Goal: Information Seeking & Learning: Learn about a topic

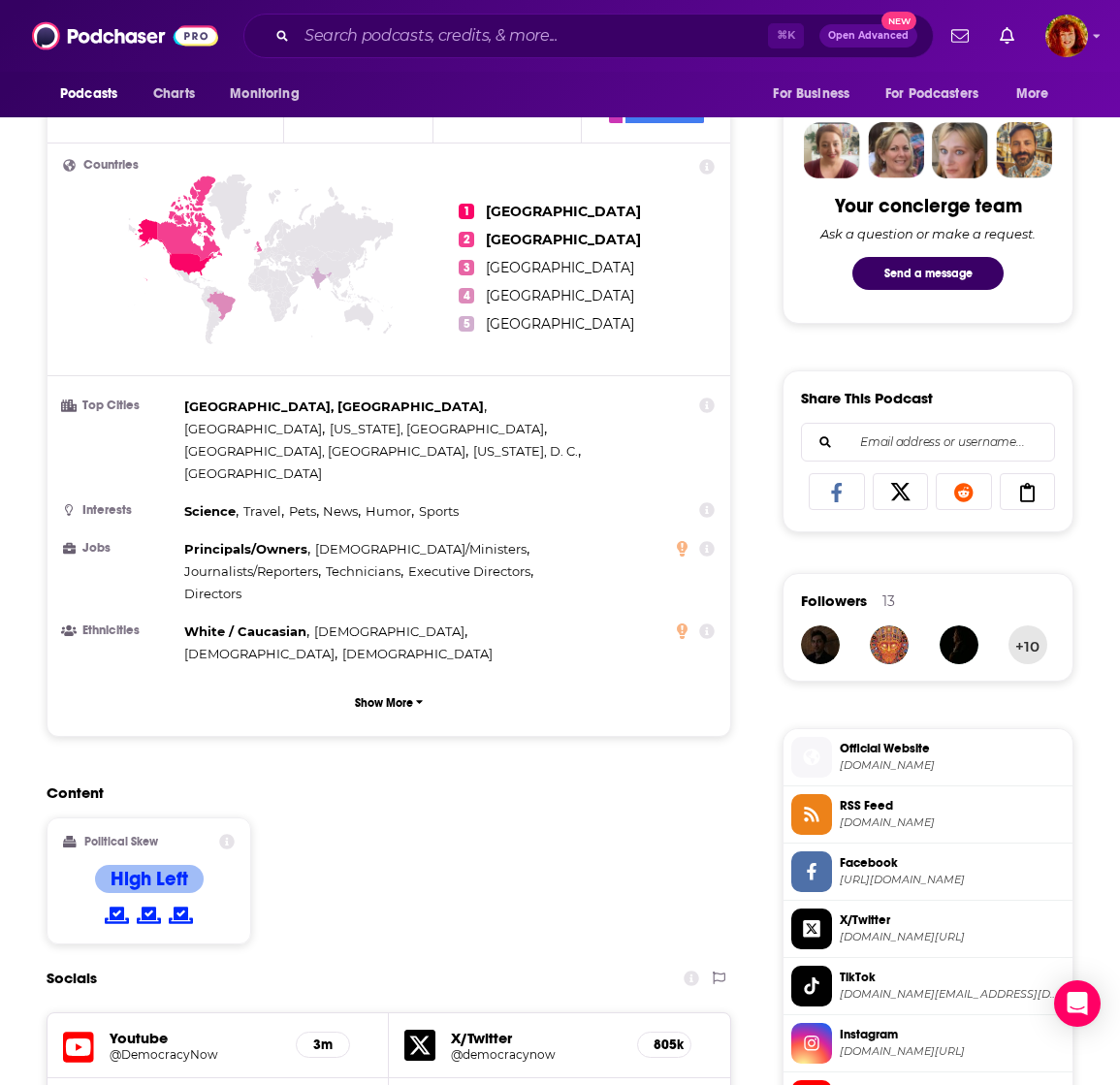
scroll to position [636, 0]
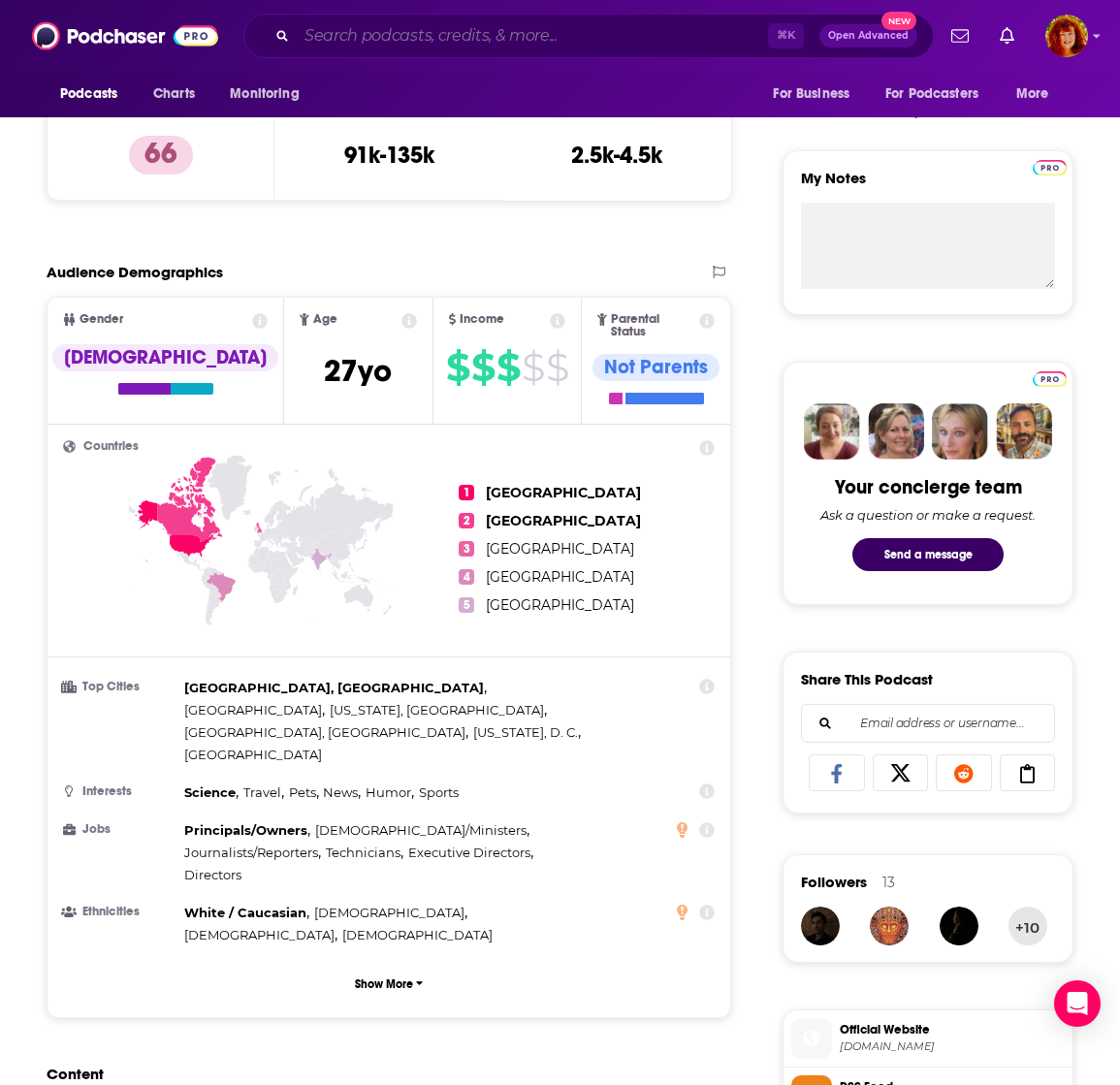
click at [414, 45] on input "Search podcasts, credits, & more..." at bounding box center [532, 36] width 472 height 31
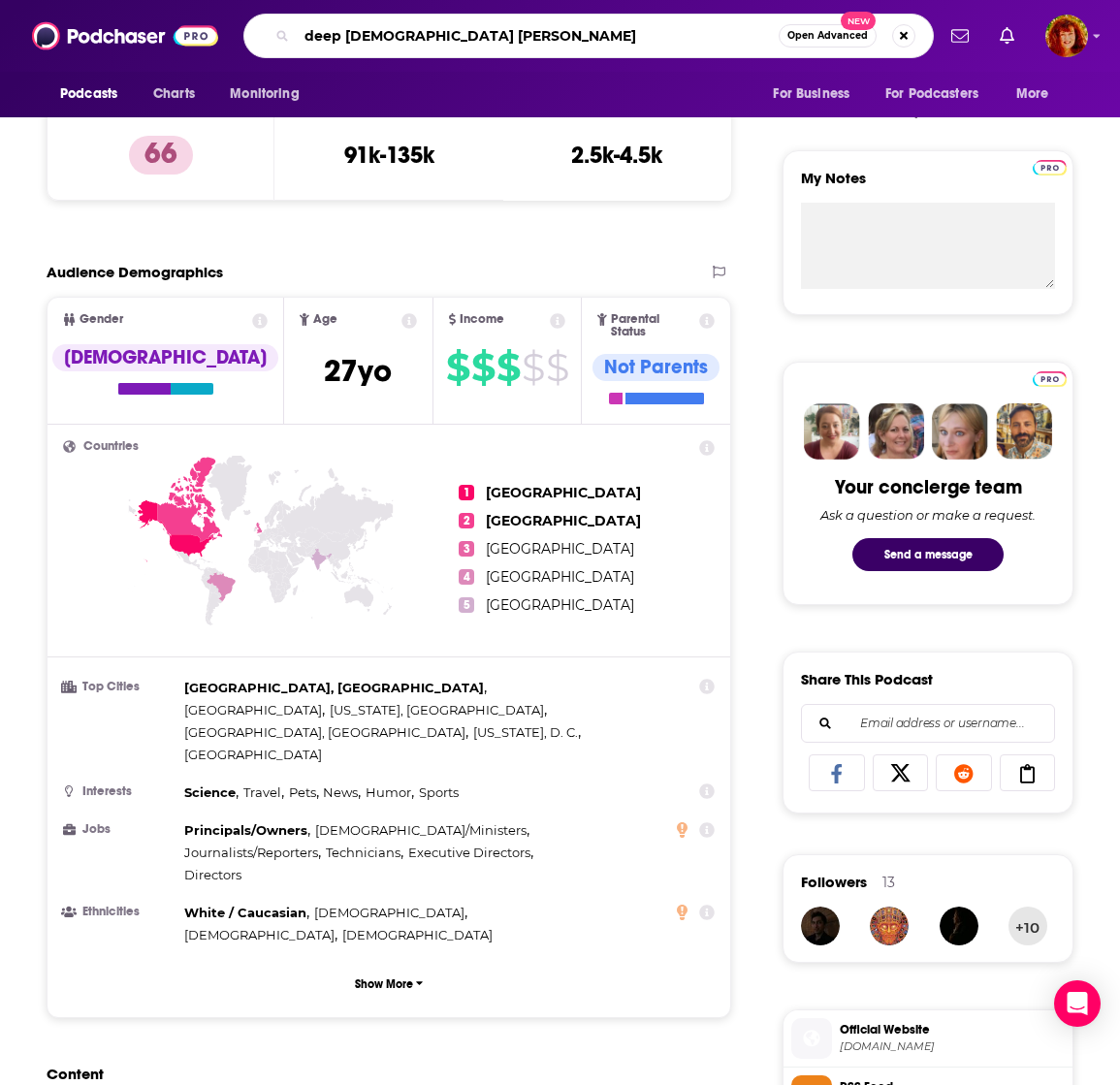
type input "deep [DEMOGRAPHIC_DATA] stories"
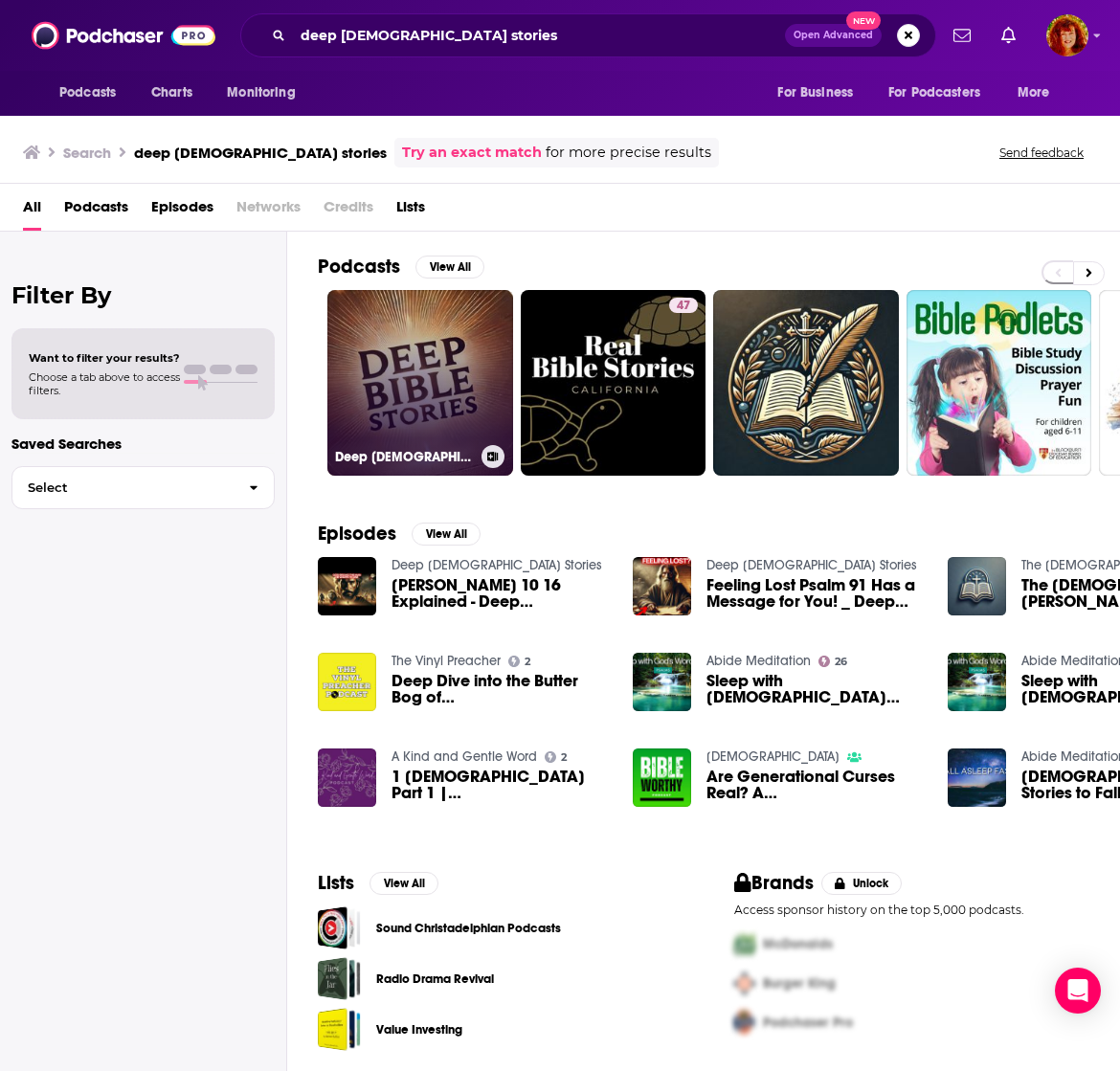
click at [423, 377] on link "Deep [DEMOGRAPHIC_DATA] Stories" at bounding box center [420, 382] width 185 height 185
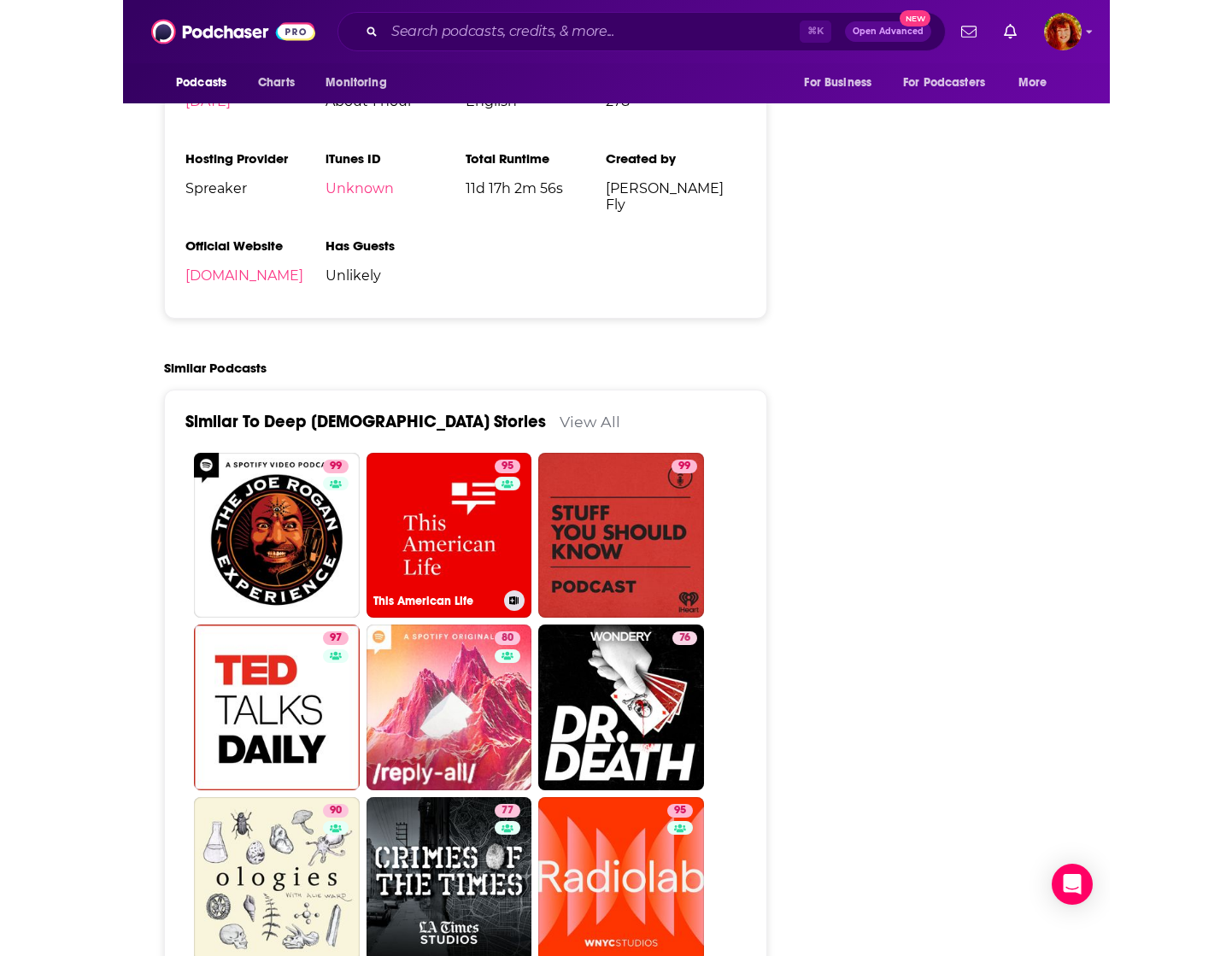
scroll to position [1565, 0]
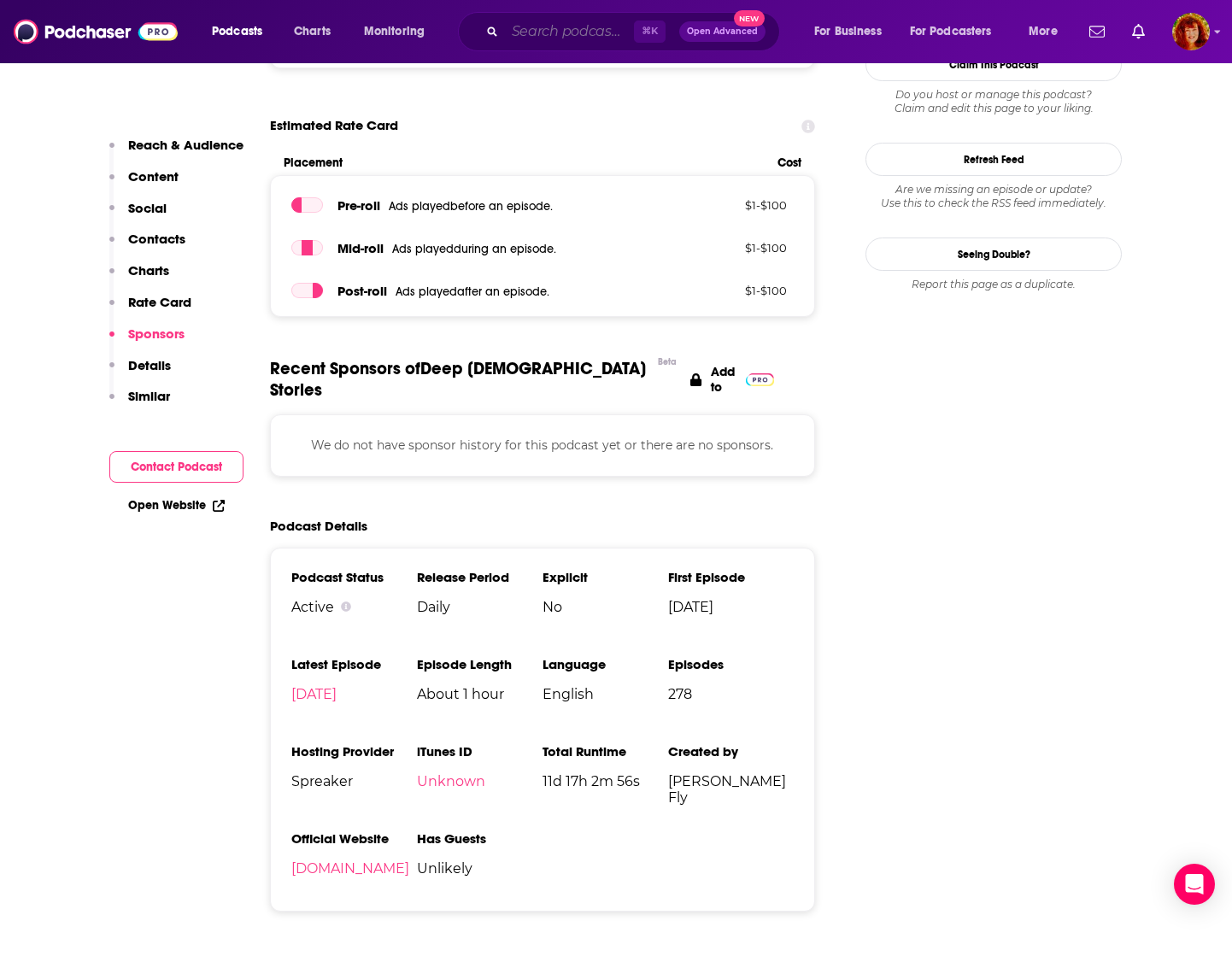
click at [545, 37] on input "Search podcasts, credits, & more..." at bounding box center [569, 32] width 129 height 28
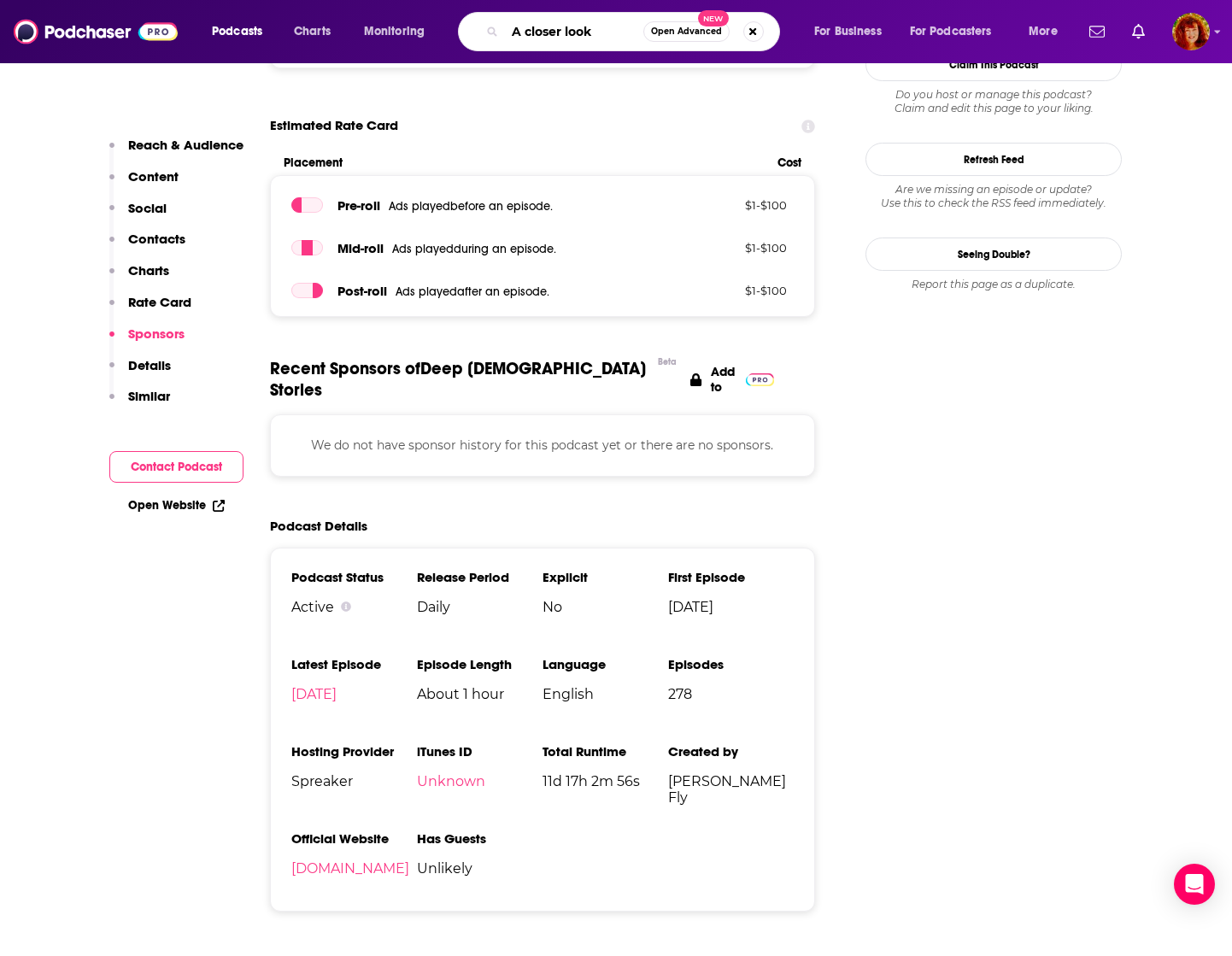
type input "A closer look"
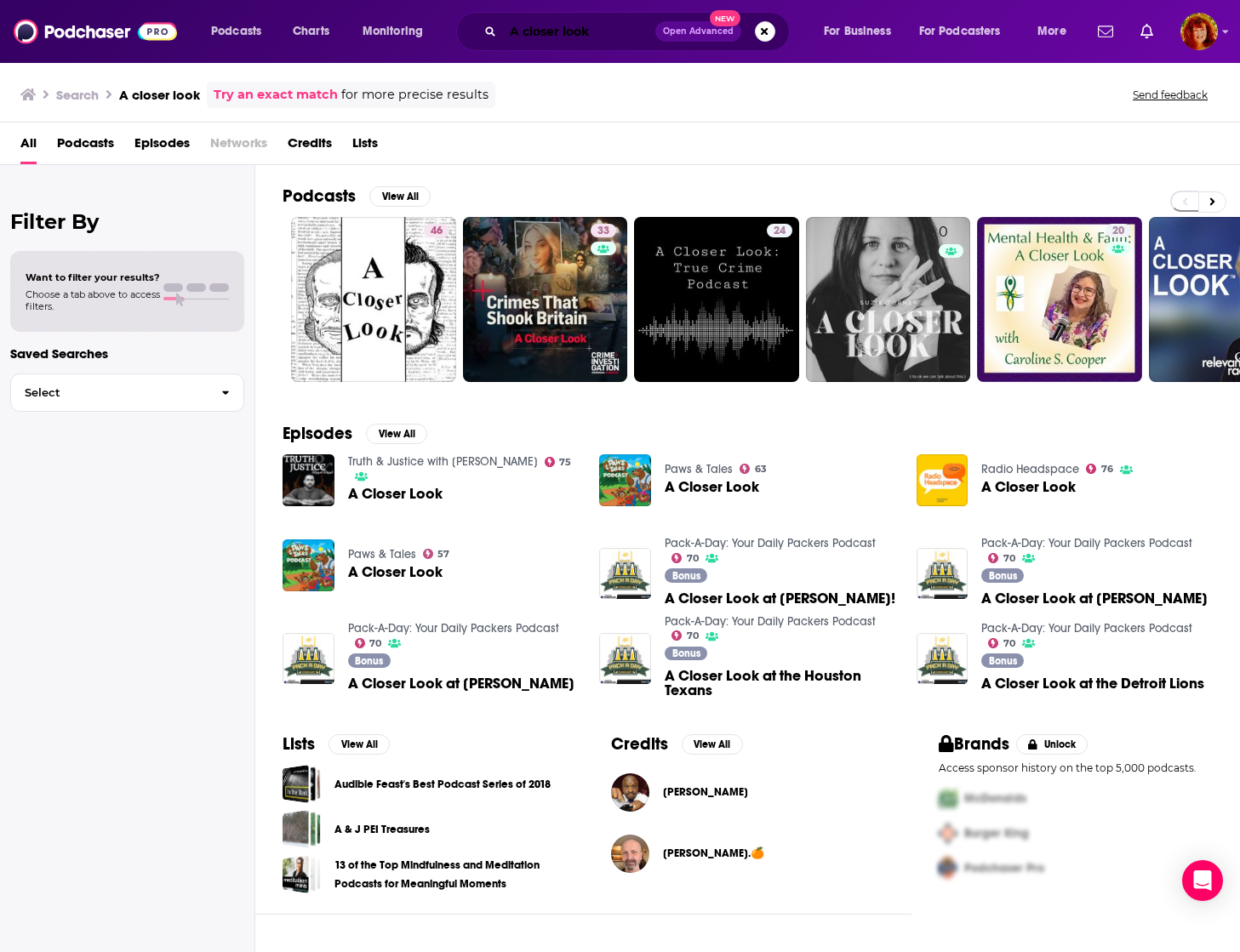
click at [602, 40] on input "A closer look" at bounding box center [579, 32] width 153 height 28
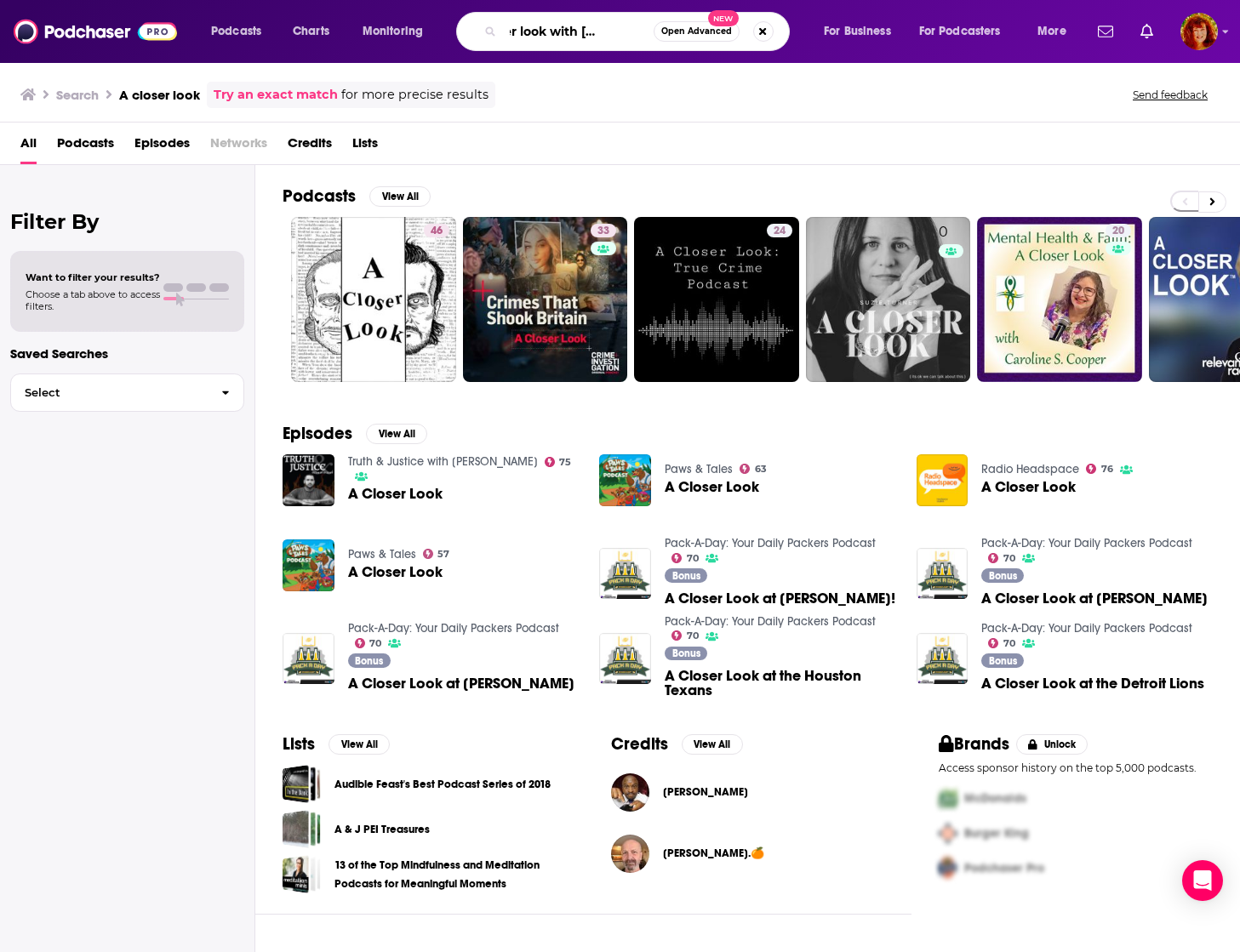
scroll to position [0, 49]
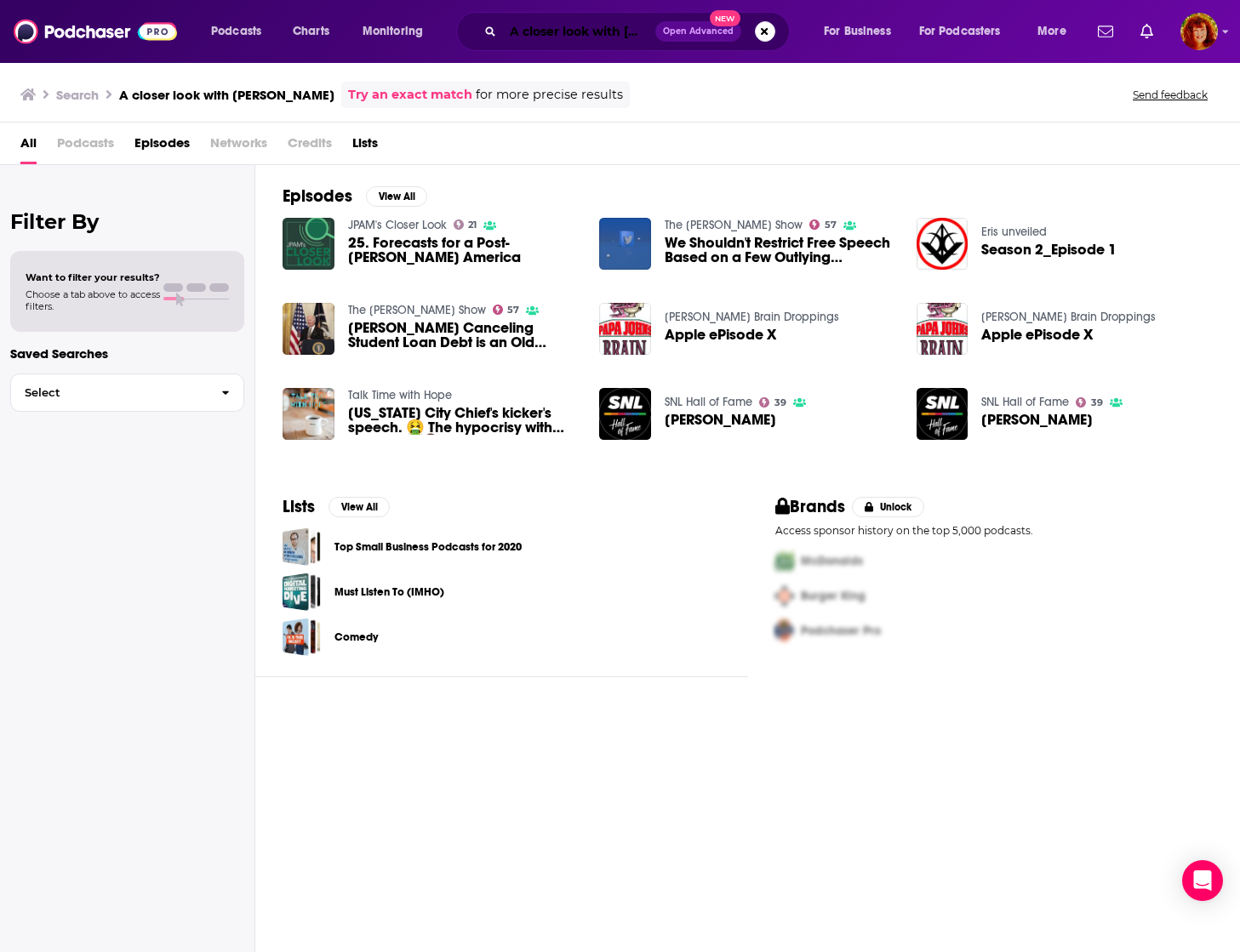
drag, startPoint x: 595, startPoint y: 36, endPoint x: 560, endPoint y: 36, distance: 35.0
click at [595, 36] on input "A closer look with [PERSON_NAME]" at bounding box center [579, 32] width 153 height 28
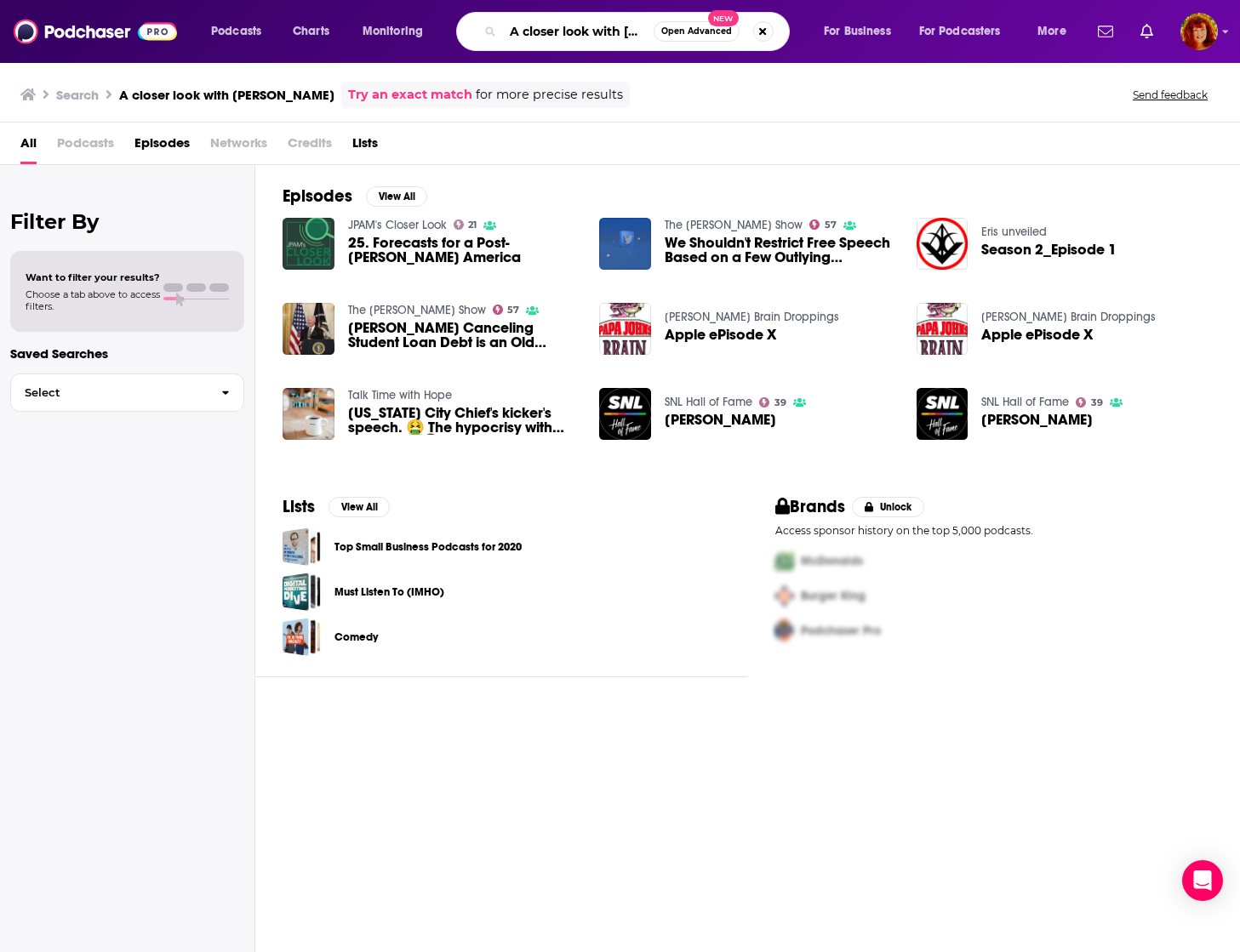
scroll to position [0, 49]
drag, startPoint x: 510, startPoint y: 29, endPoint x: 667, endPoint y: 29, distance: 157.0
click at [667, 29] on div "A closer look with [PERSON_NAME] Open Advanced New" at bounding box center [623, 31] width 334 height 39
type input "Late Night with [PERSON_NAME]"
